Goal: Task Accomplishment & Management: Manage account settings

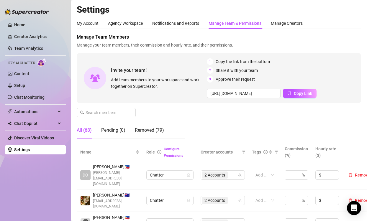
click at [345, 40] on span "Manage Team Members" at bounding box center [219, 37] width 284 height 7
click at [350, 35] on span "Manage Team Members" at bounding box center [219, 37] width 284 height 7
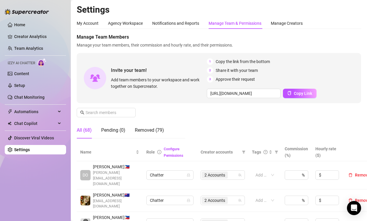
click at [354, 38] on span "Manage Team Members" at bounding box center [219, 37] width 284 height 7
drag, startPoint x: 354, startPoint y: 36, endPoint x: 350, endPoint y: 37, distance: 4.2
click at [354, 36] on span "Manage Team Members" at bounding box center [219, 37] width 284 height 7
click at [26, 215] on div "Home Creator Analytics Team Analytics Izzy AI Chatter Content Setup Chat Monito…" at bounding box center [35, 108] width 61 height 216
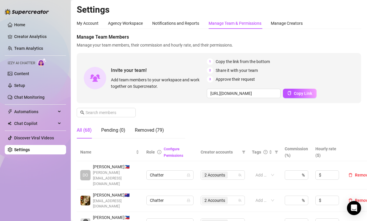
click at [48, 217] on aside "Home Creator Analytics Team Analytics Izzy AI Chatter Content Setup Chat Monito…" at bounding box center [35, 110] width 71 height 221
click at [343, 14] on h2 "Settings" at bounding box center [219, 9] width 284 height 11
drag, startPoint x: 342, startPoint y: 25, endPoint x: 320, endPoint y: 27, distance: 21.9
click at [342, 25] on div "My Account Agency Workspace Notifications and Reports Manage Team & Permissions…" at bounding box center [219, 23] width 284 height 11
